Goal: Task Accomplishment & Management: Use online tool/utility

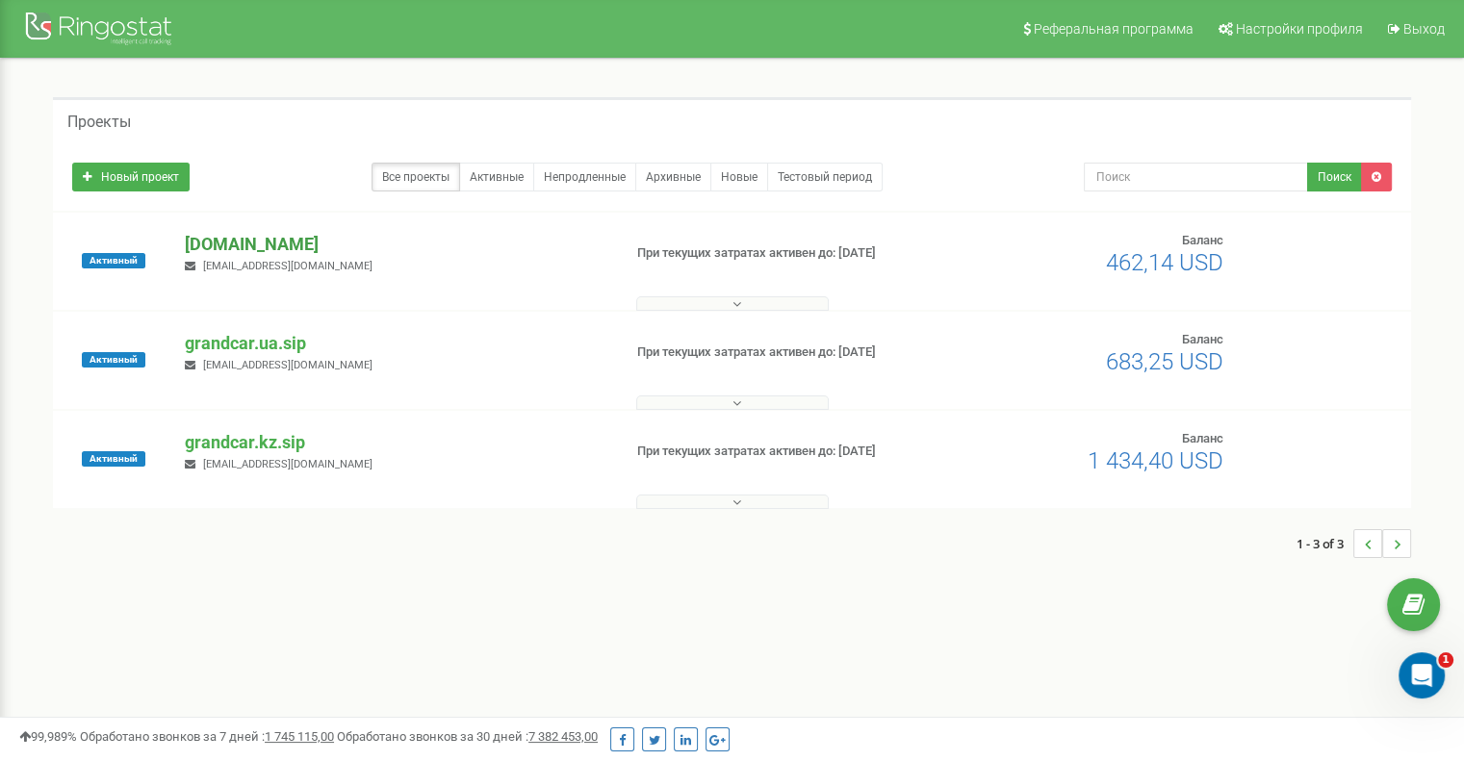
click at [309, 245] on p "[DOMAIN_NAME]" at bounding box center [395, 244] width 421 height 25
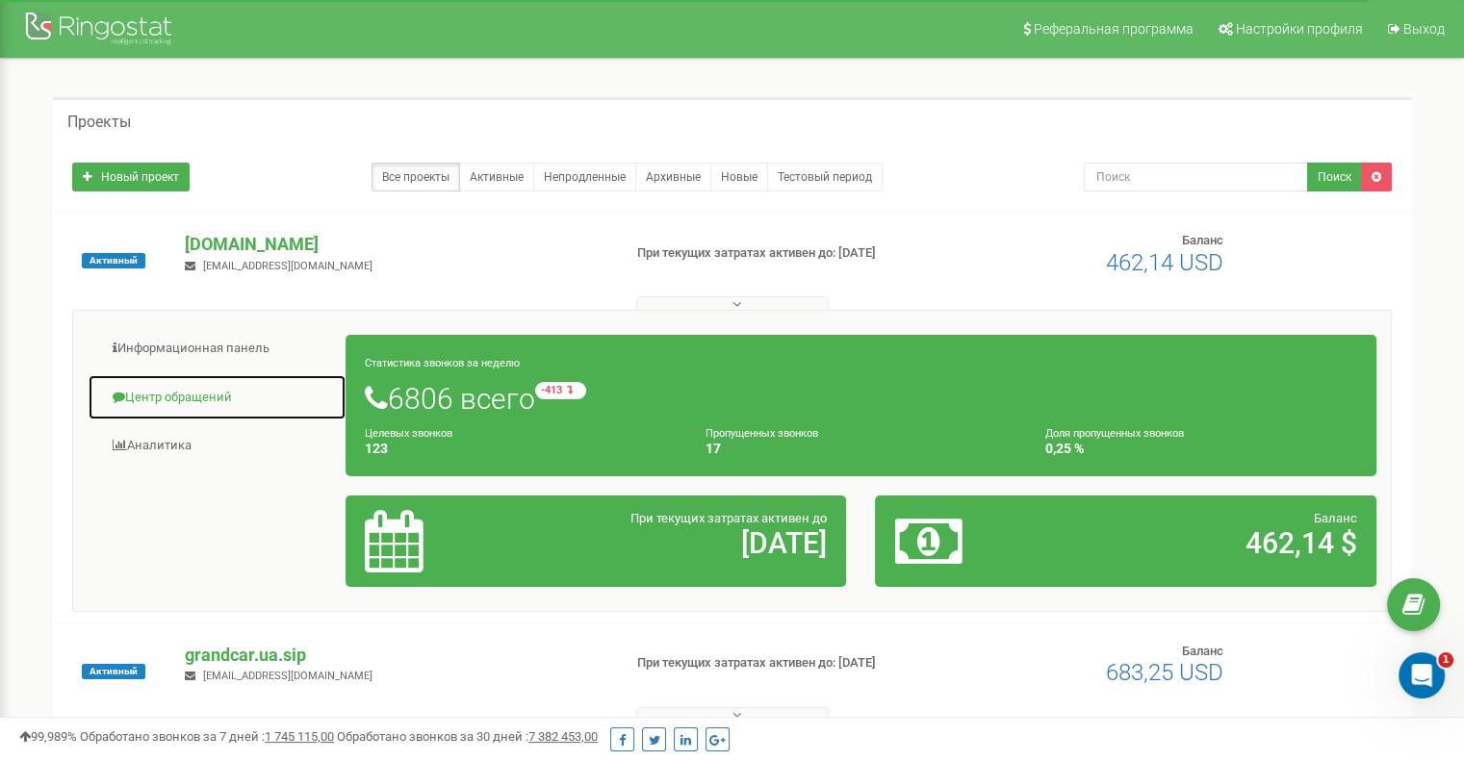
click at [221, 396] on link "Центр обращений" at bounding box center [217, 397] width 259 height 47
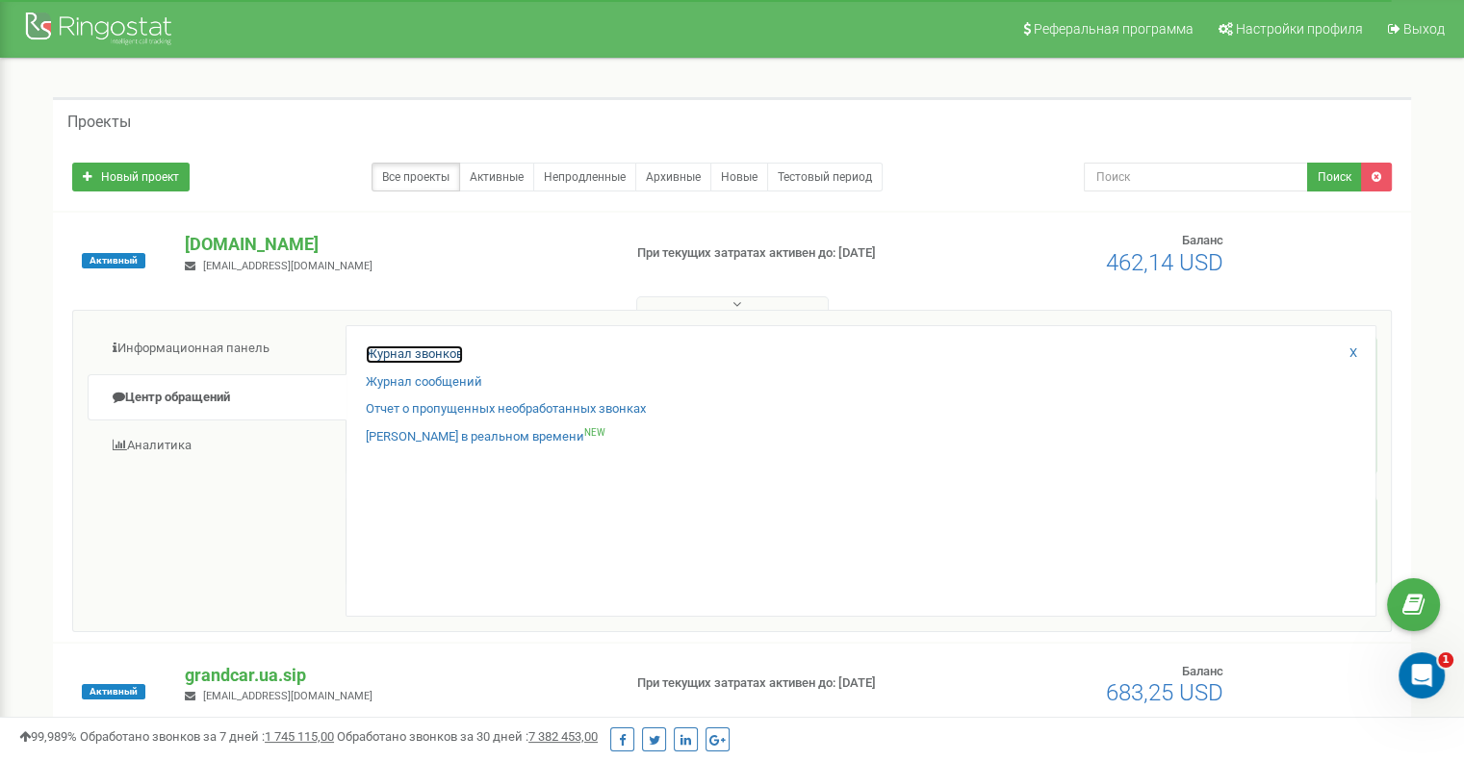
click at [388, 352] on link "Журнал звонков" at bounding box center [414, 355] width 97 height 18
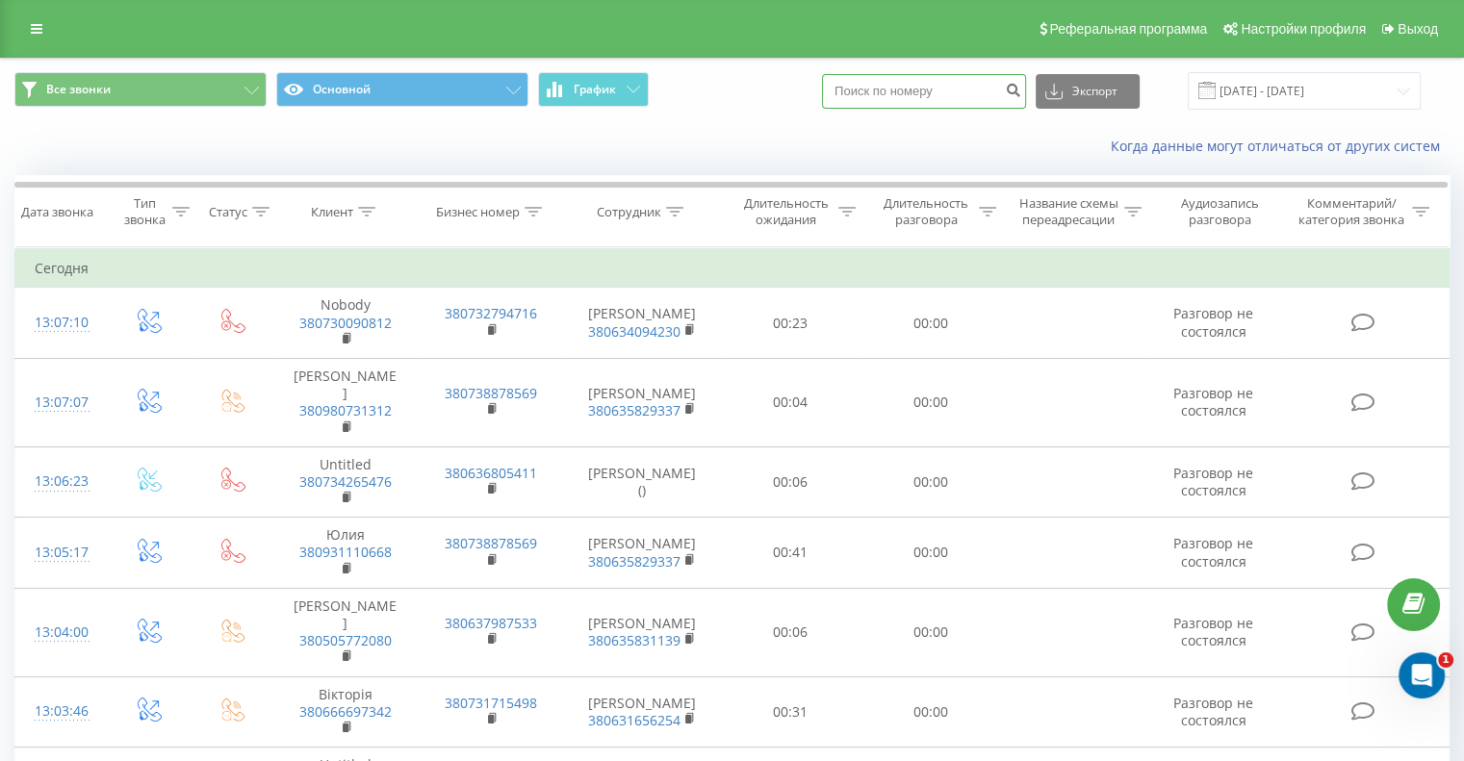
click at [982, 91] on input at bounding box center [924, 91] width 204 height 35
paste input "380 68 347 0960"
type input "380 68 347 0960"
click at [1026, 90] on button "submit" at bounding box center [1013, 91] width 26 height 35
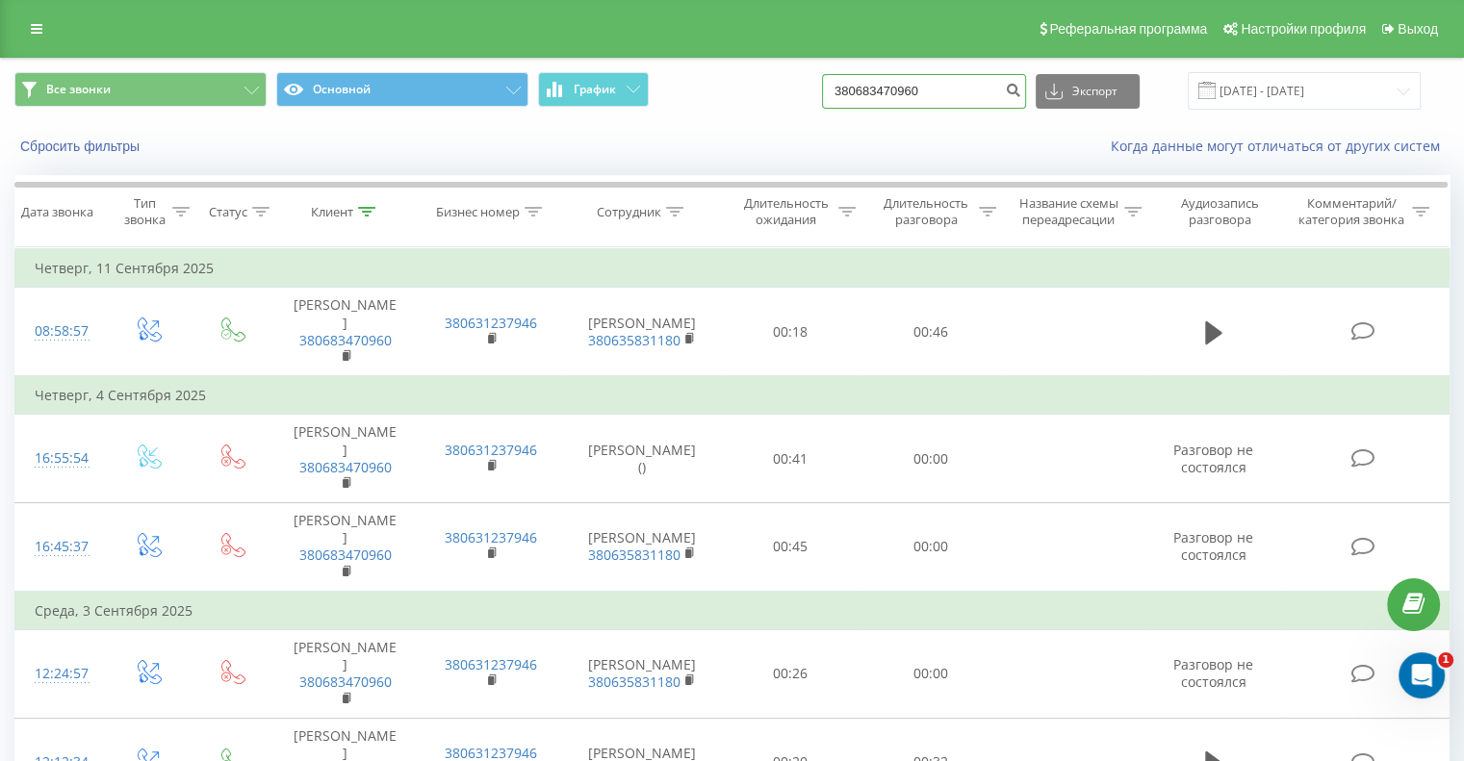
drag, startPoint x: 988, startPoint y: 88, endPoint x: 812, endPoint y: 93, distance: 175.3
click at [813, 94] on div "Все звонки Основной График 380683470960 Экспорт .csv .xls .xlsx 22.06.2025 - 22…" at bounding box center [731, 91] width 1435 height 38
paste input "95 244 2724"
type input "380 95 244 2724"
click at [1021, 90] on icon "submit" at bounding box center [1013, 88] width 16 height 12
